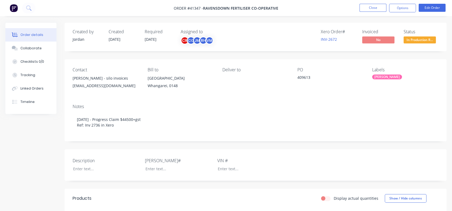
click at [372, 7] on button "Close" at bounding box center [372, 8] width 27 height 8
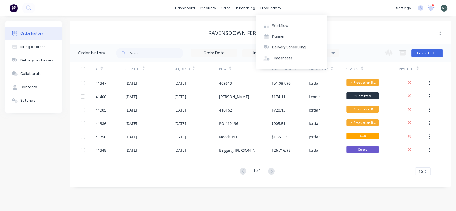
click at [264, 10] on div "productivity" at bounding box center [271, 8] width 26 height 8
click at [282, 28] on div "Workflow" at bounding box center [280, 25] width 16 height 5
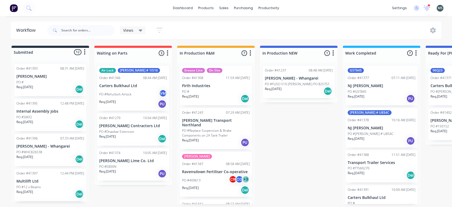
click at [206, 128] on p "PO #Replace Suspension & Brake Components on 2A Tank Trailer" at bounding box center [216, 133] width 68 height 10
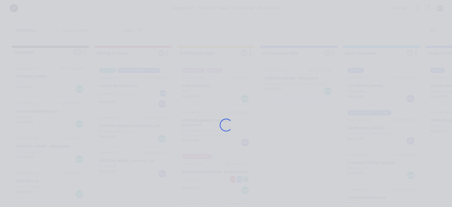
click at [206, 126] on div "Loading..." at bounding box center [226, 124] width 430 height 207
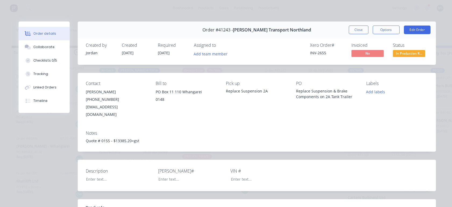
click at [37, 62] on div "Checklists 0/5" at bounding box center [45, 60] width 24 height 5
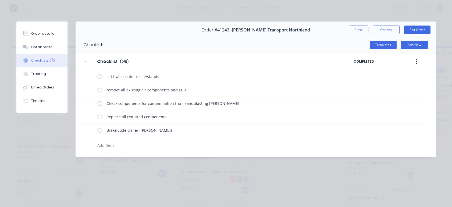
click at [98, 77] on label at bounding box center [99, 77] width 5 height 6
click at [0, 0] on input "checkbox" at bounding box center [0, 0] width 0 height 0
click at [100, 89] on label at bounding box center [99, 90] width 5 height 6
click at [0, 0] on input "checkbox" at bounding box center [0, 0] width 0 height 0
click at [100, 103] on label at bounding box center [99, 103] width 5 height 6
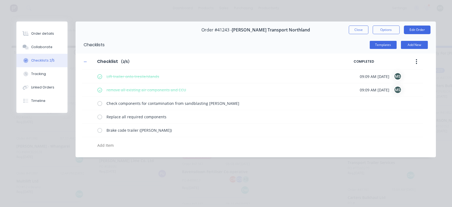
click at [0, 0] on input "checkbox" at bounding box center [0, 0] width 0 height 0
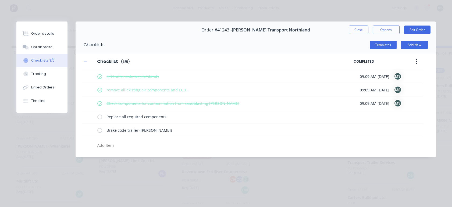
click at [38, 74] on div "Tracking" at bounding box center [38, 73] width 15 height 5
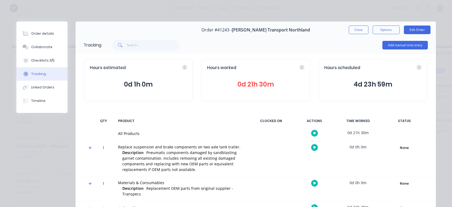
click at [38, 87] on div "Linked Orders" at bounding box center [42, 87] width 23 height 5
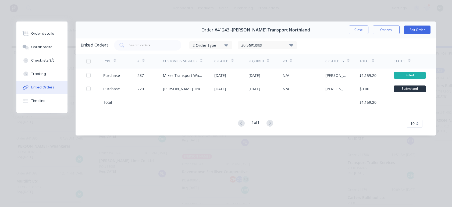
click at [37, 102] on div "Timeline" at bounding box center [38, 100] width 14 height 5
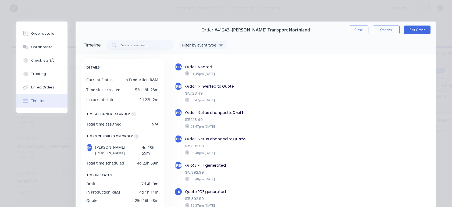
click at [32, 45] on div "Collaborate" at bounding box center [41, 47] width 21 height 5
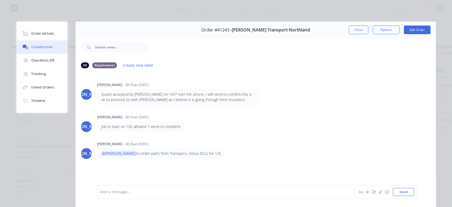
click at [36, 100] on div "Timeline" at bounding box center [38, 100] width 14 height 5
